Goal: Find specific page/section: Find specific page/section

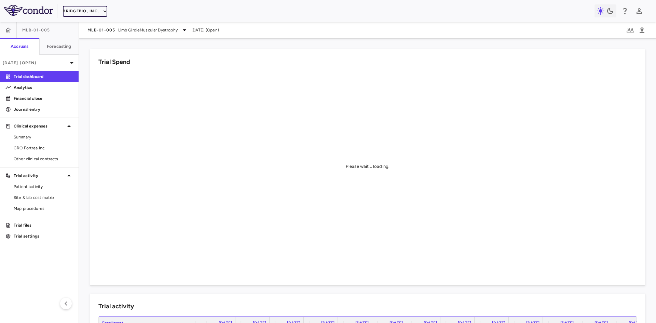
click at [93, 12] on button "BridgeBio, Inc." at bounding box center [85, 11] width 44 height 11
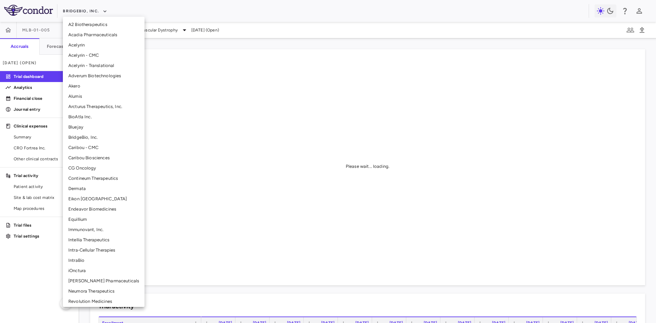
click at [79, 96] on li "Alumis" at bounding box center [104, 96] width 82 height 10
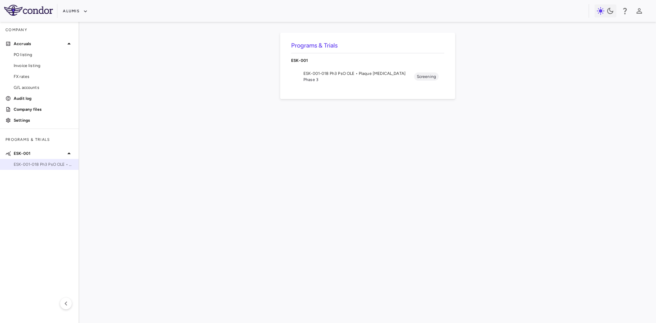
click at [46, 163] on span "ESK-001-018 Ph3 PsO OLE • Plaque [MEDICAL_DATA]" at bounding box center [43, 164] width 59 height 6
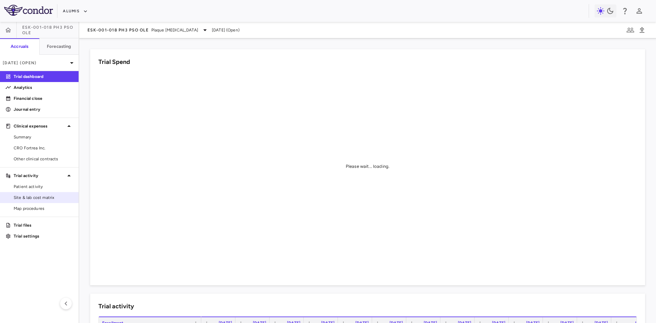
click at [35, 196] on span "Site & lab cost matrix" at bounding box center [43, 197] width 59 height 6
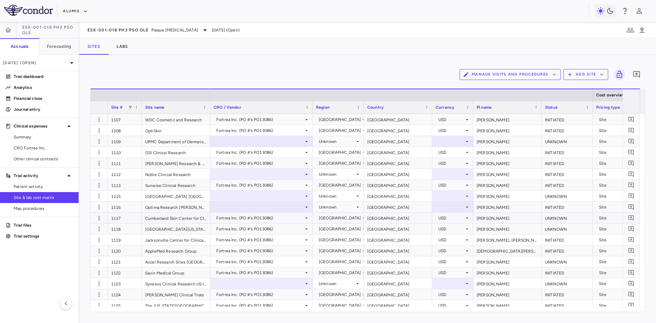
scroll to position [420, 0]
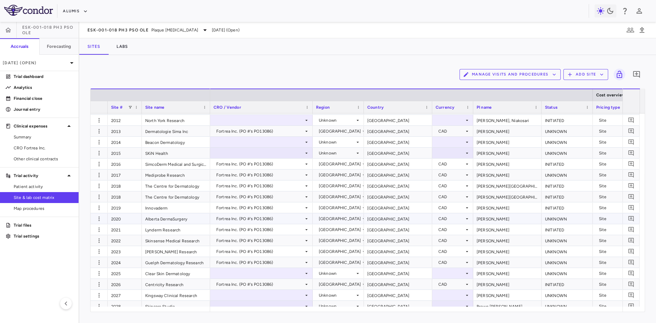
click at [180, 219] on div "Alberta DermaSurgery" at bounding box center [176, 218] width 68 height 11
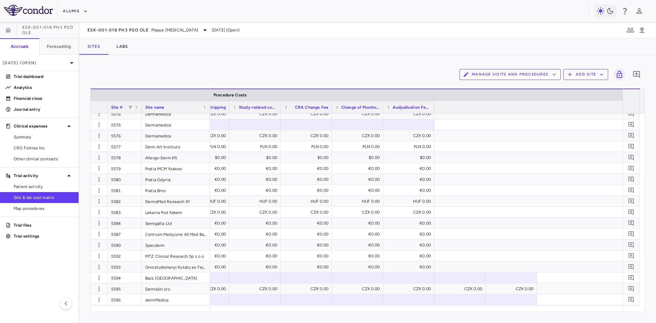
scroll to position [0, 3978]
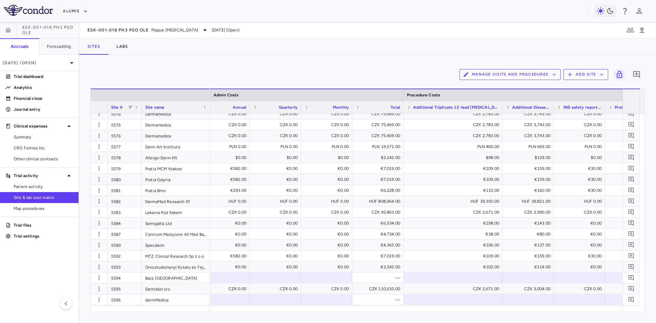
drag, startPoint x: 454, startPoint y: 106, endPoint x: 502, endPoint y: 109, distance: 47.9
click at [502, 109] on div at bounding box center [502, 107] width 3 height 12
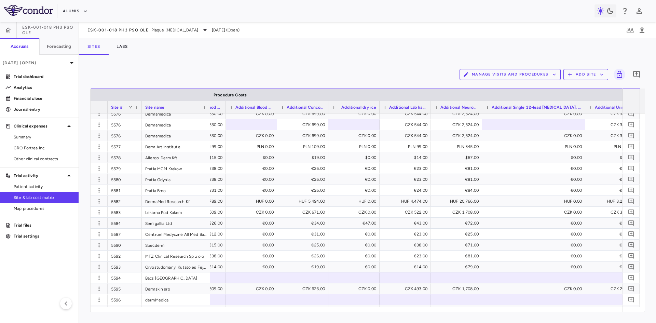
drag, startPoint x: 532, startPoint y: 108, endPoint x: 584, endPoint y: 112, distance: 52.2
click at [584, 112] on div at bounding box center [585, 107] width 3 height 12
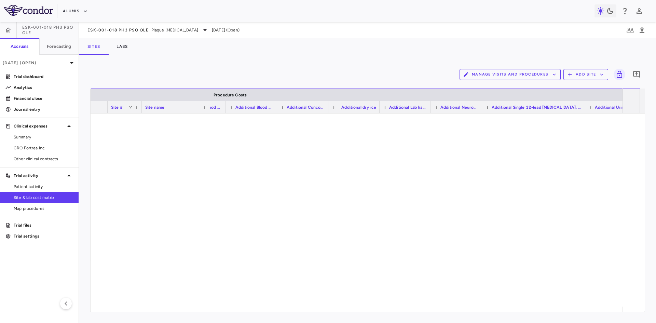
scroll to position [0, 0]
